Goal: Information Seeking & Learning: Find specific fact

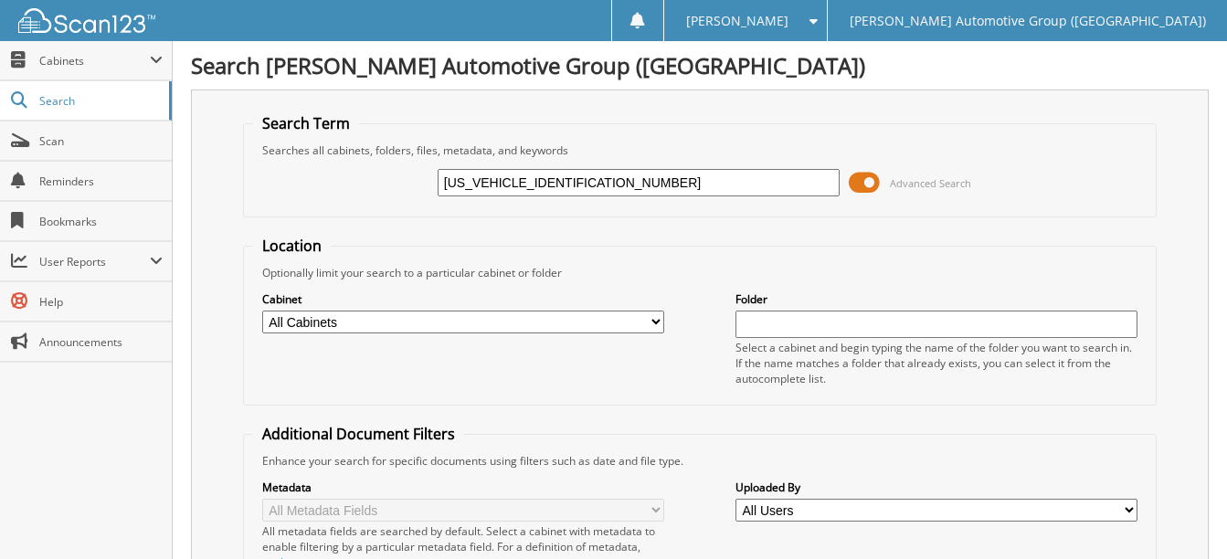
click at [597, 188] on input "1FMWK8GC3SGB57286" at bounding box center [639, 182] width 402 height 27
paste input "T6W5L72RWG16310"
type input "[US_VEHICLE_IDENTIFICATION_NUMBER]"
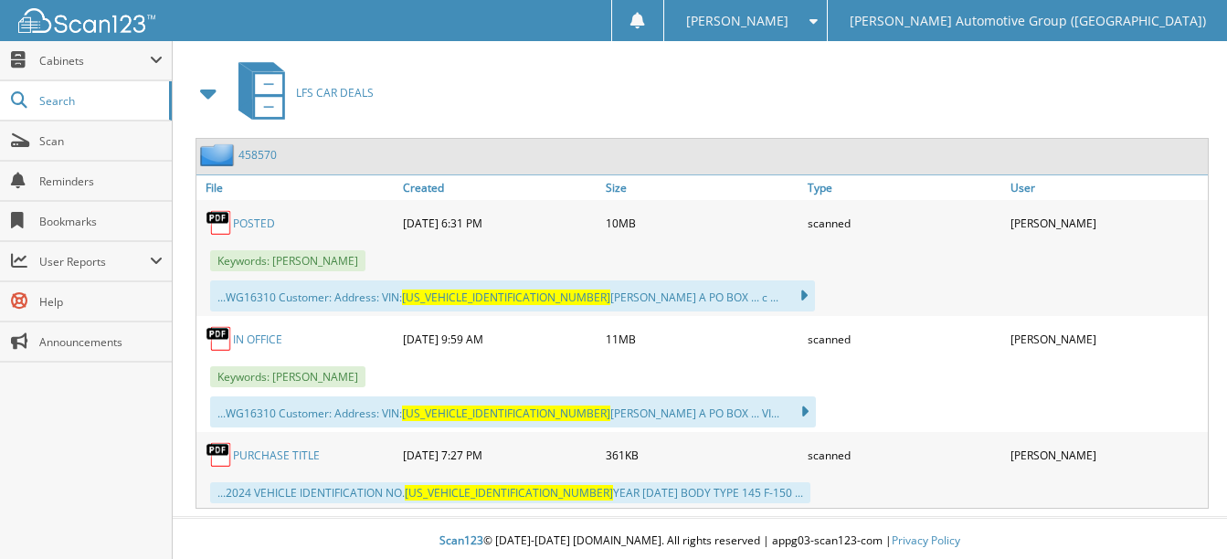
scroll to position [827, 0]
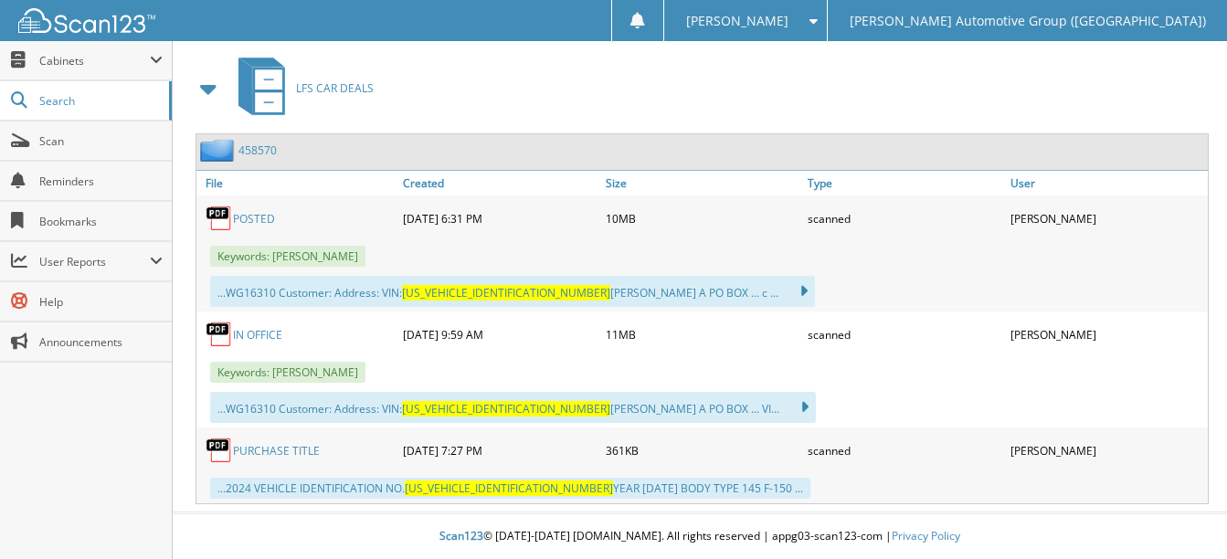
click at [259, 218] on link "POSTED" at bounding box center [254, 219] width 42 height 16
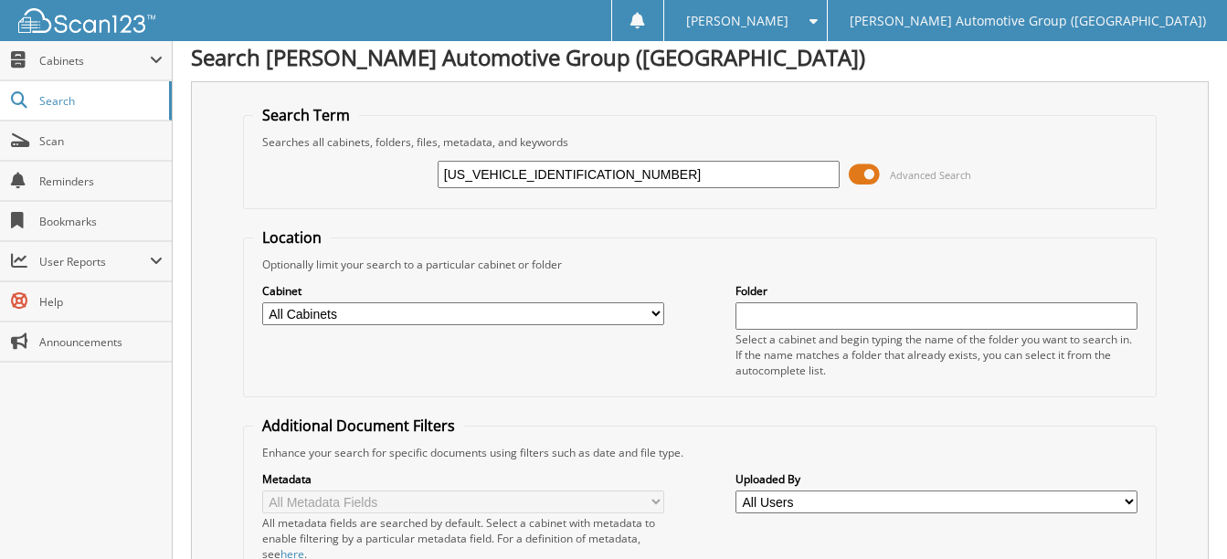
scroll to position [0, 0]
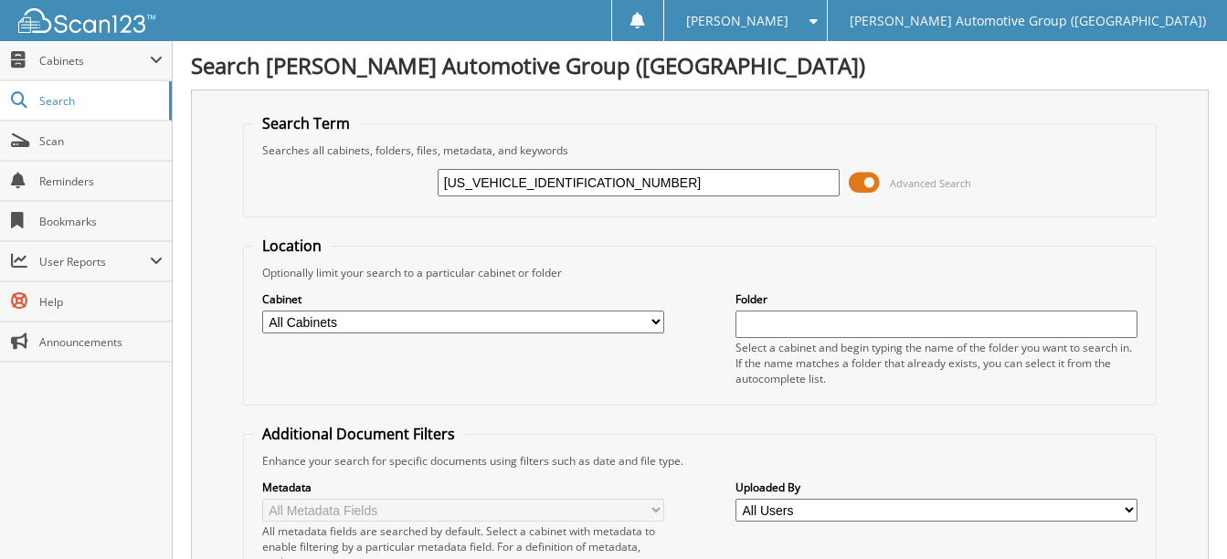
click at [595, 186] on input "1FT6W5L72RWG16310" at bounding box center [639, 182] width 402 height 27
paste input "3L77RWG22978"
type input "[US_VEHICLE_IDENTIFICATION_NUMBER]"
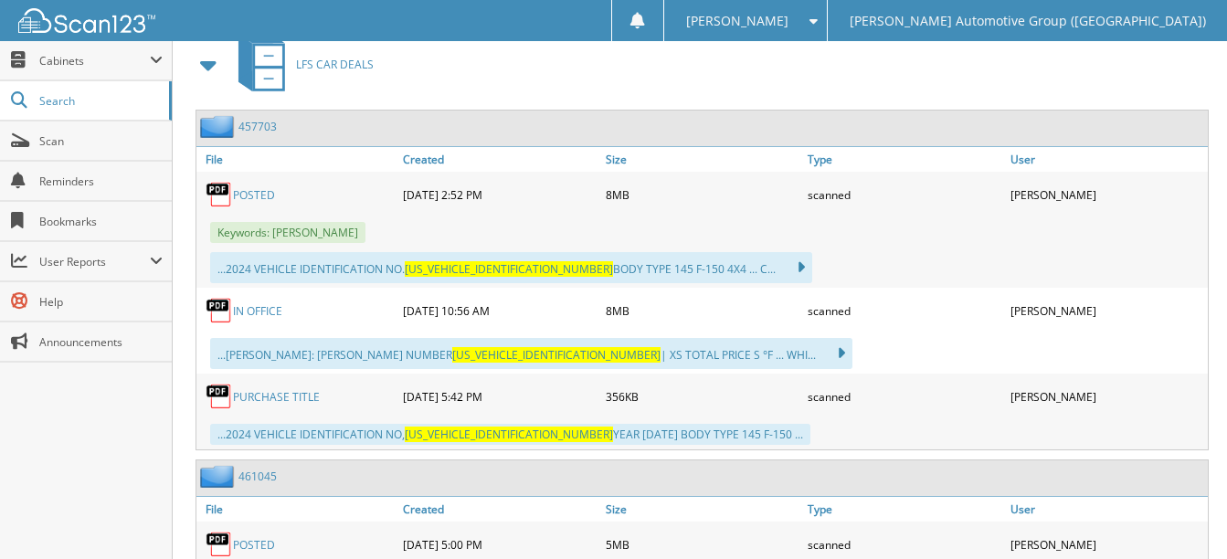
scroll to position [822, 0]
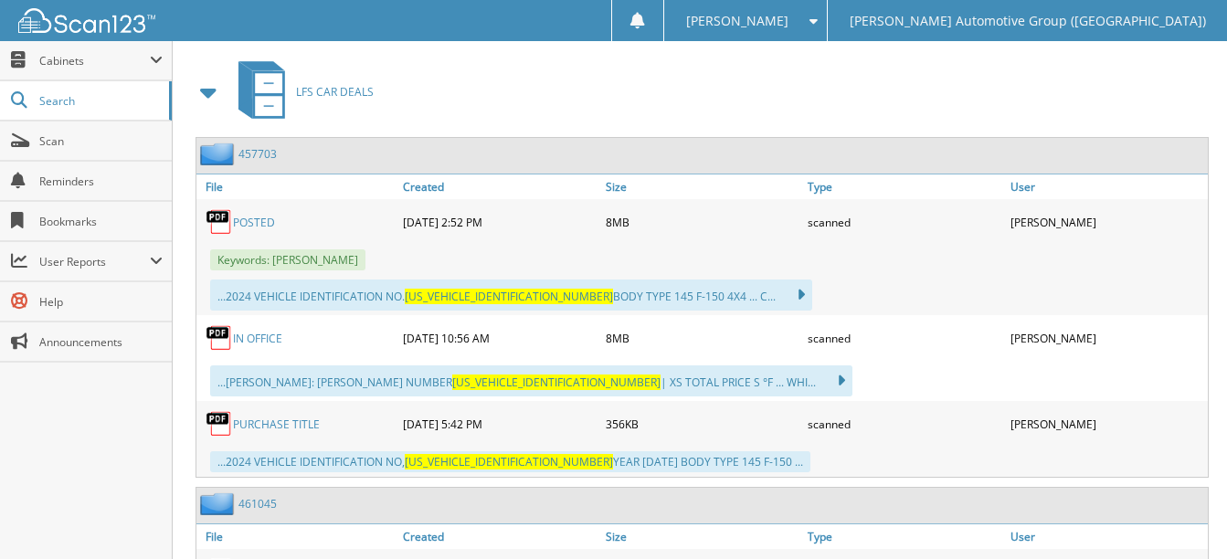
click at [250, 225] on link "POSTED" at bounding box center [254, 223] width 42 height 16
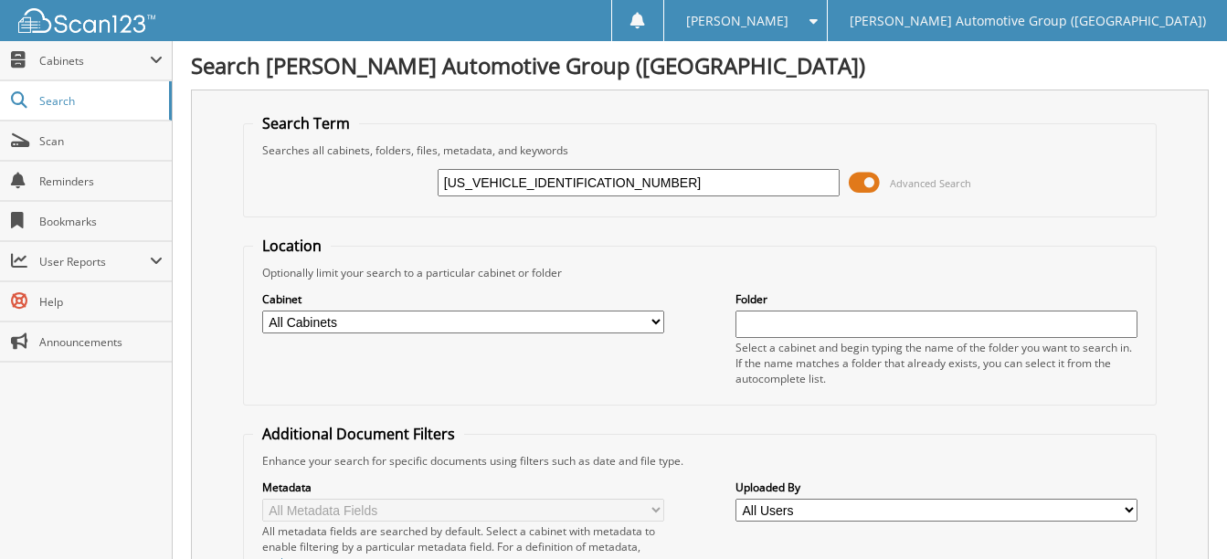
click at [600, 178] on input "[US_VEHICLE_IDENTIFICATION_NUMBER]" at bounding box center [639, 182] width 402 height 27
paste input "MJU1H83REA5591"
type input "[US_VEHICLE_IDENTIFICATION_NUMBER]"
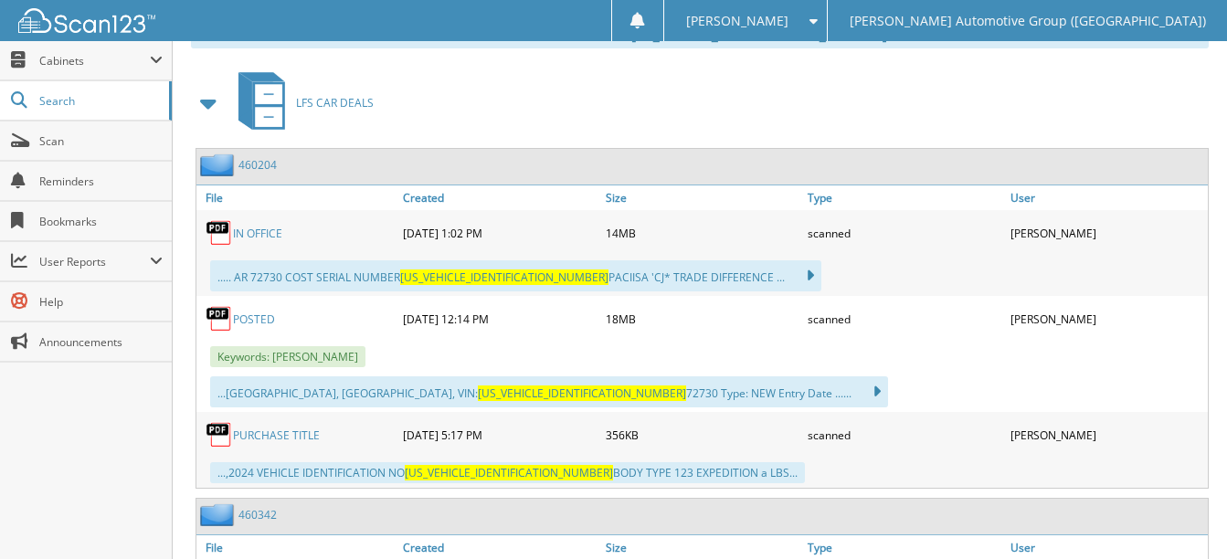
scroll to position [822, 0]
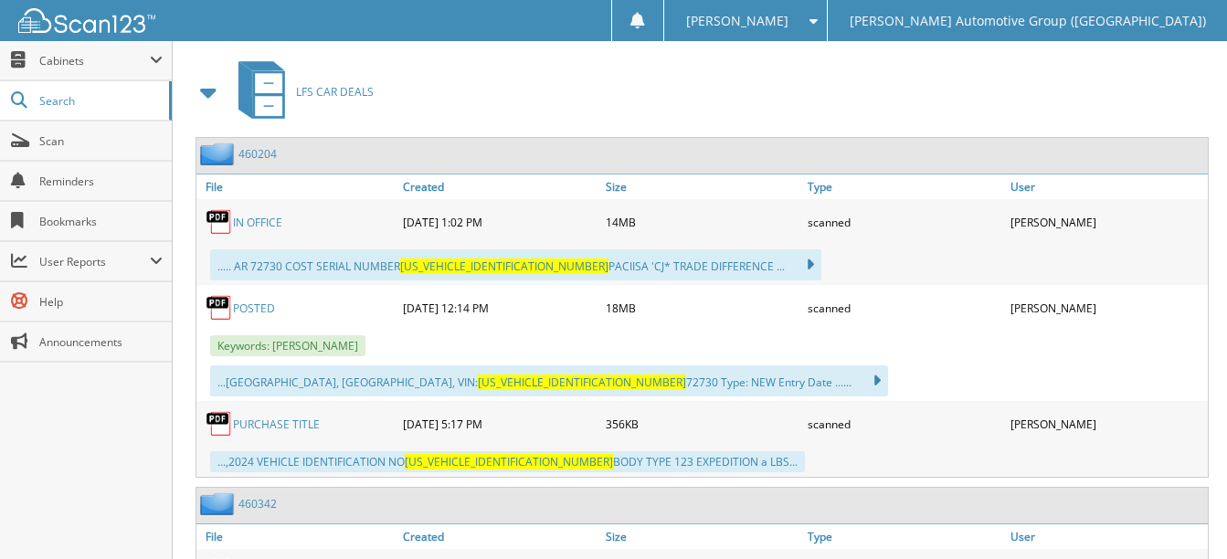
click at [246, 306] on link "POSTED" at bounding box center [254, 309] width 42 height 16
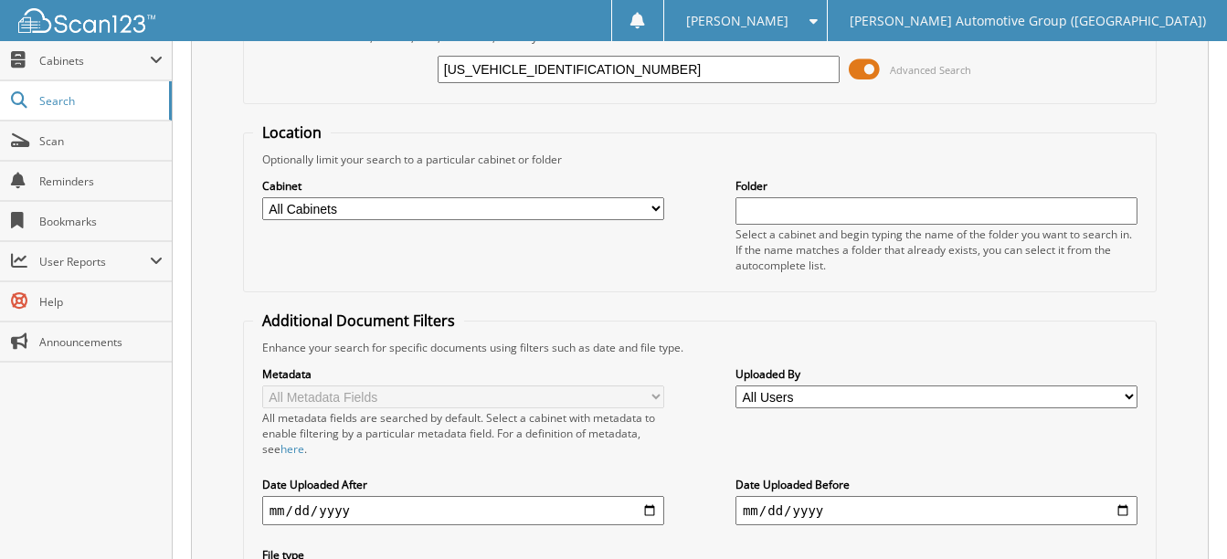
scroll to position [0, 0]
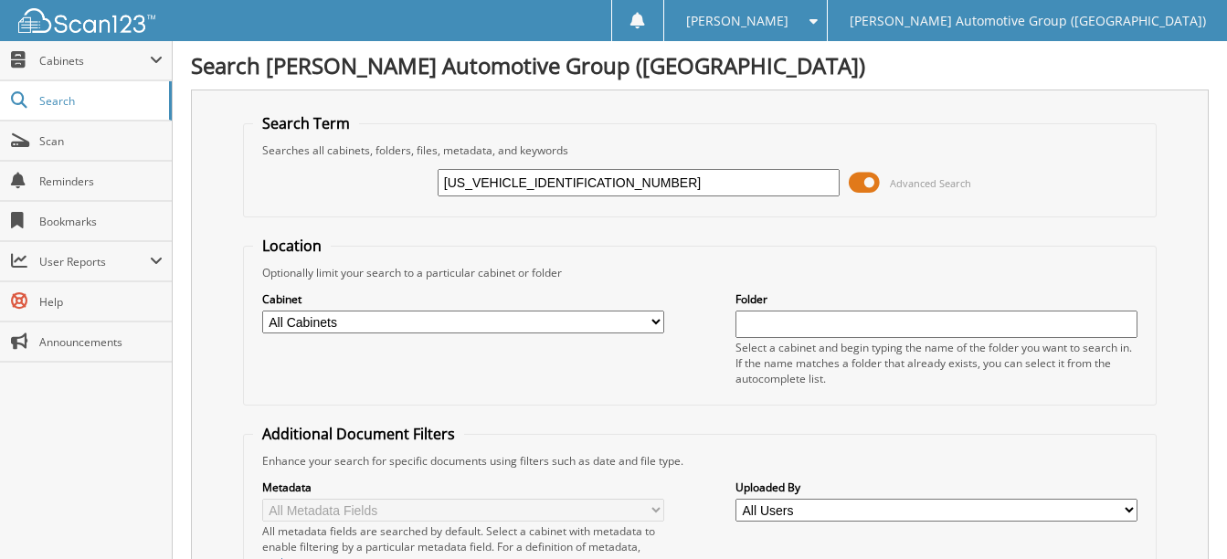
click at [584, 179] on input "[US_VEHICLE_IDENTIFICATION_NUMBER]" at bounding box center [639, 182] width 402 height 27
paste input "T6W3L73RWG16241"
type input "1FT6W3L73RWG16241"
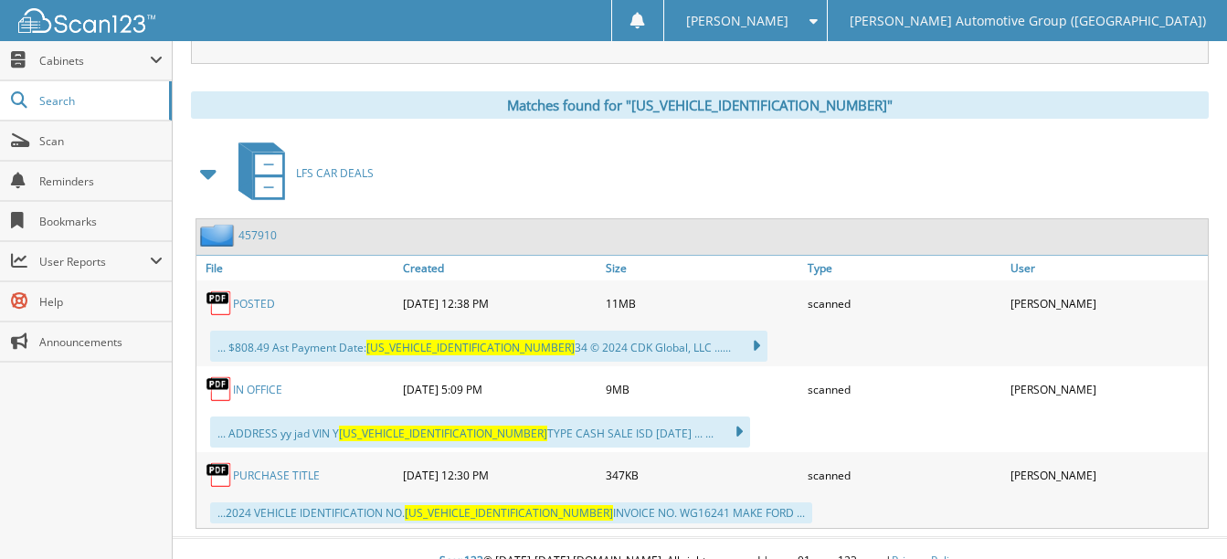
scroll to position [766, 0]
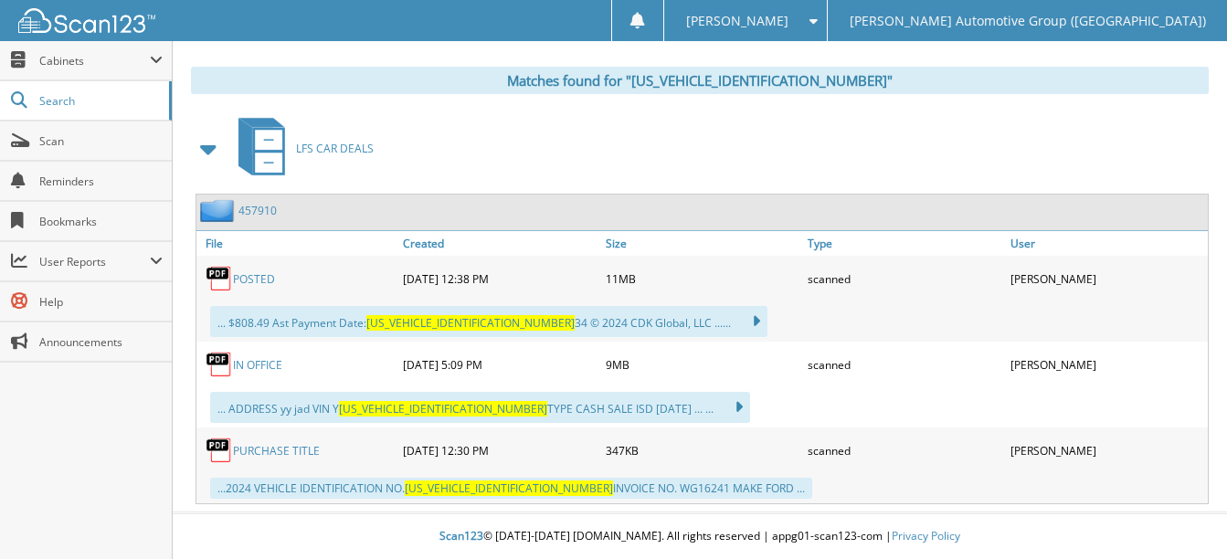
click at [259, 271] on link "POSTED" at bounding box center [254, 279] width 42 height 16
